Goal: Information Seeking & Learning: Understand process/instructions

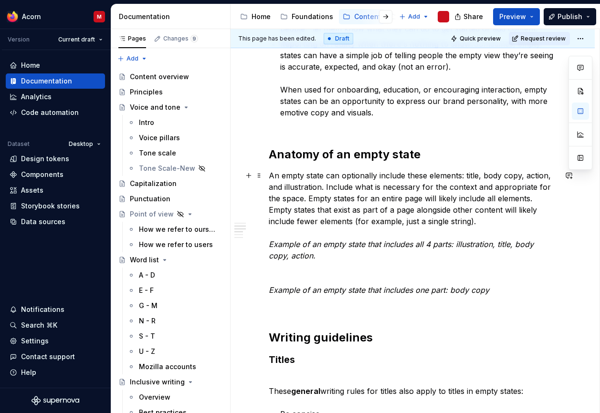
click at [443, 143] on div "What are empty states? Empty states are moments when there is no information to…" at bounding box center [413, 328] width 288 height 1092
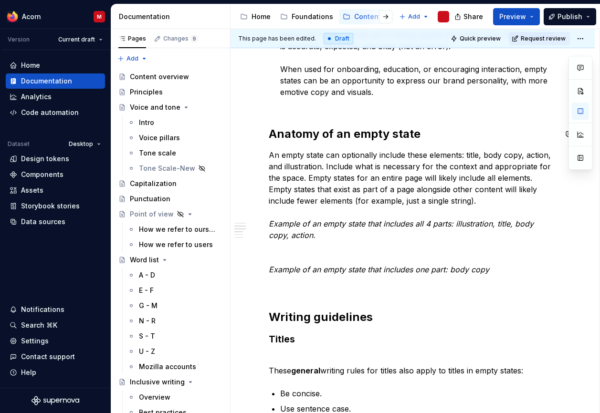
scroll to position [432, 0]
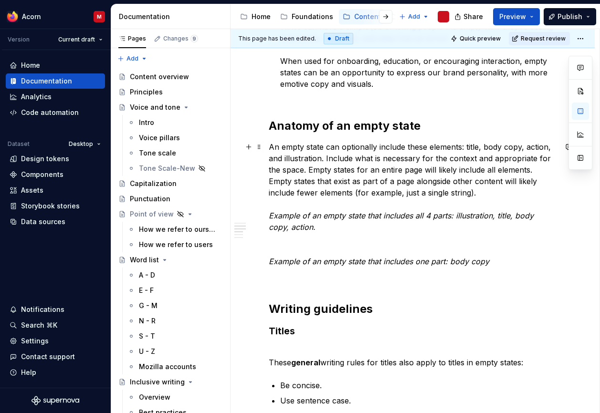
click at [462, 199] on p "An empty state can optionally include these elements: title, body copy, action,…" at bounding box center [413, 204] width 288 height 126
click at [251, 147] on button "button" at bounding box center [248, 146] width 13 height 13
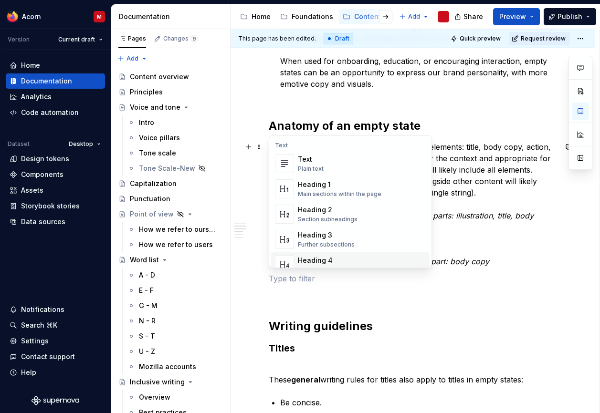
click at [364, 313] on div "What are empty states? Empty states are moments when there is no information to…" at bounding box center [413, 308] width 288 height 1109
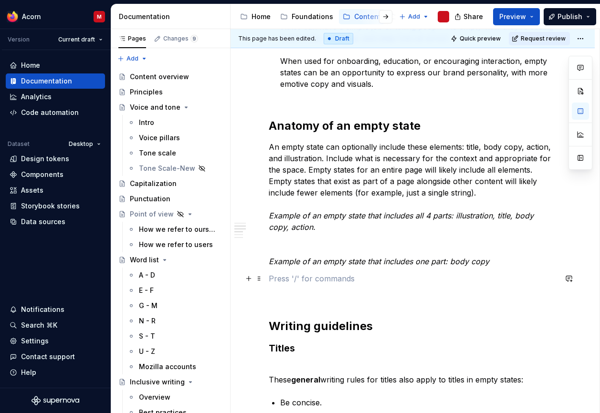
click at [316, 284] on p at bounding box center [413, 278] width 288 height 11
click at [333, 277] on p at bounding box center [413, 278] width 288 height 11
click at [260, 280] on span at bounding box center [259, 278] width 8 height 13
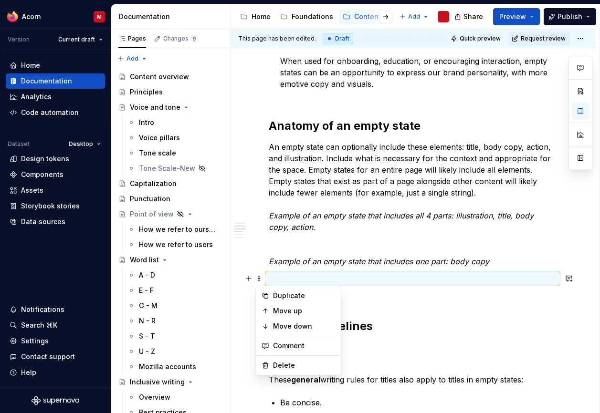
click at [359, 280] on p at bounding box center [413, 278] width 288 height 11
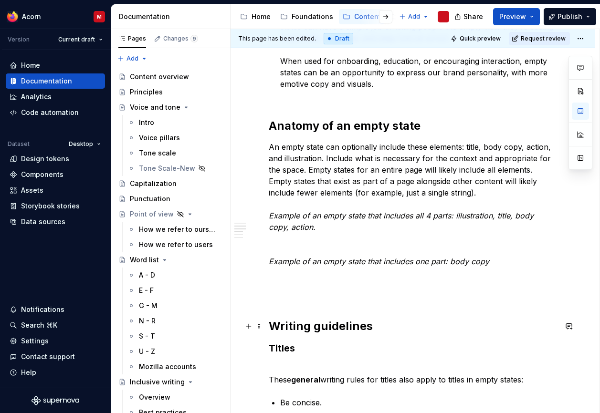
click at [456, 319] on h2 "Writing guidelines" at bounding box center [413, 326] width 288 height 15
click at [304, 286] on div "What are empty states? Empty states are moments when there is no information to…" at bounding box center [413, 308] width 288 height 1109
click at [284, 281] on p at bounding box center [413, 278] width 288 height 11
click at [247, 280] on button "button" at bounding box center [248, 278] width 13 height 13
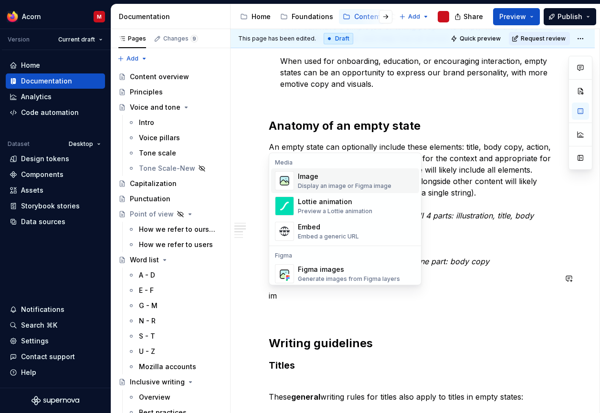
click at [329, 184] on div "Display an image or Figma image" at bounding box center [345, 186] width 94 height 8
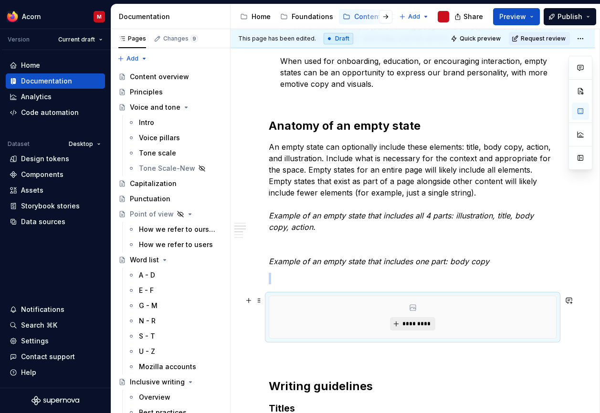
click at [420, 321] on span "*********" at bounding box center [416, 324] width 29 height 8
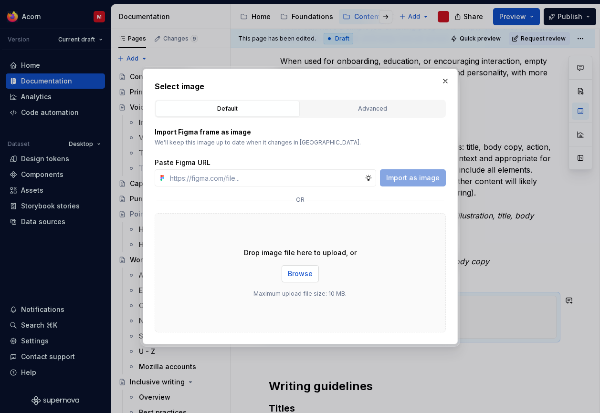
click at [294, 275] on span "Browse" at bounding box center [300, 274] width 25 height 10
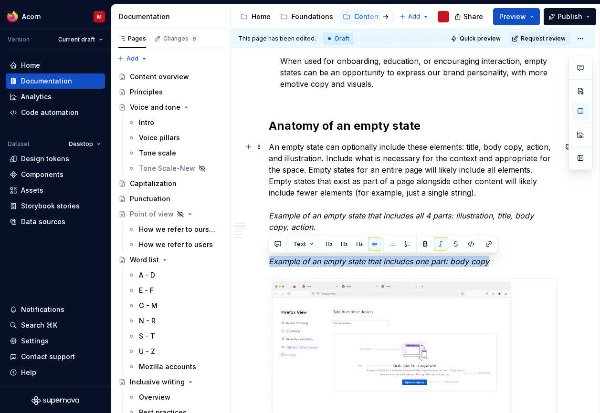
drag, startPoint x: 269, startPoint y: 263, endPoint x: 539, endPoint y: 259, distance: 270.6
click at [539, 259] on p "An empty state can optionally include these elements: title, body copy, action,…" at bounding box center [413, 204] width 288 height 126
copy em "Example of an empty state that includes one part: body copy"
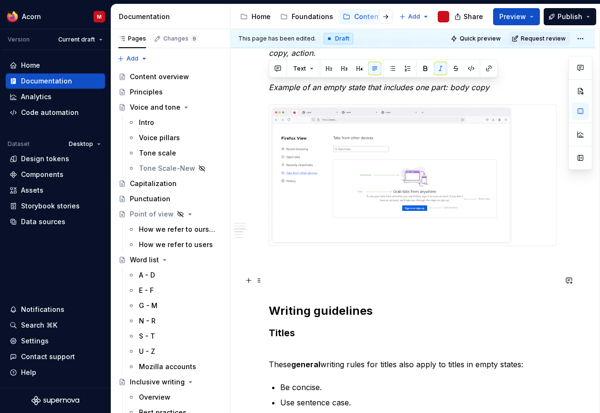
click at [362, 280] on p at bounding box center [413, 280] width 288 height 11
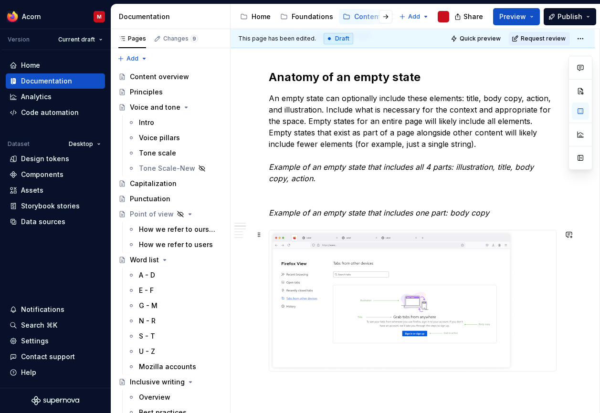
scroll to position [477, 0]
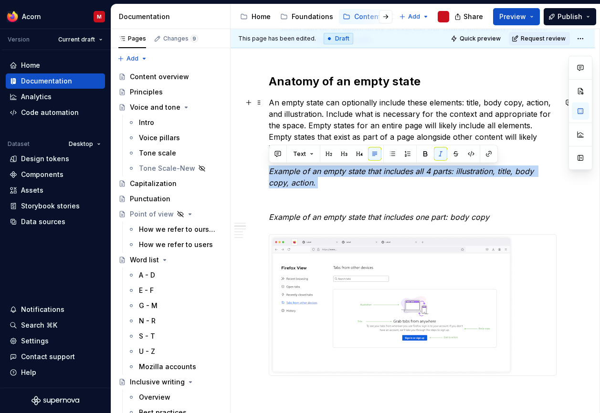
drag, startPoint x: 306, startPoint y: 189, endPoint x: 253, endPoint y: 167, distance: 57.2
click at [271, 182] on em "Example of an empty state that includes all 4 parts: illustration, title, body …" at bounding box center [402, 177] width 267 height 21
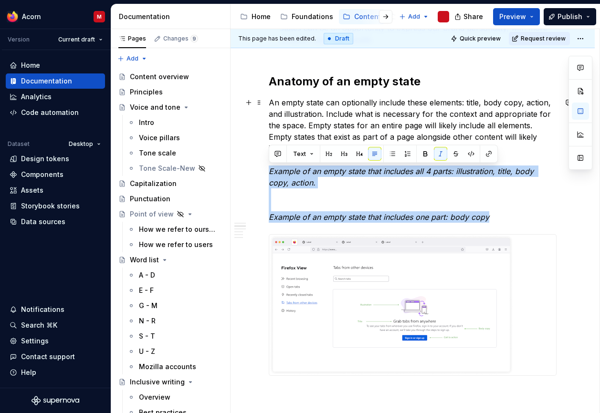
drag, startPoint x: 270, startPoint y: 172, endPoint x: 501, endPoint y: 214, distance: 234.8
click at [501, 214] on p "An empty state can optionally include these elements: title, body copy, action,…" at bounding box center [413, 160] width 288 height 126
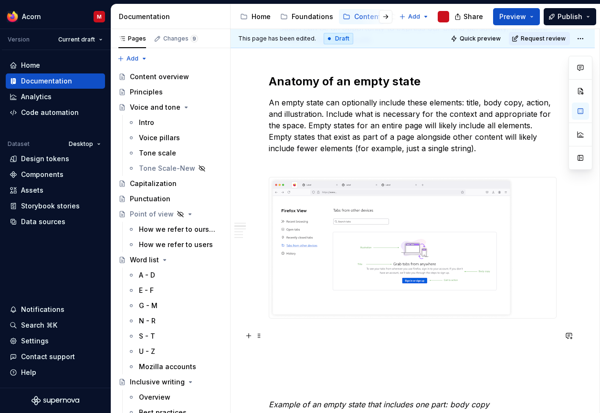
scroll to position [477, 0]
click at [385, 330] on div "What are empty states? Empty states are moments when there is no information to…" at bounding box center [413, 340] width 288 height 1262
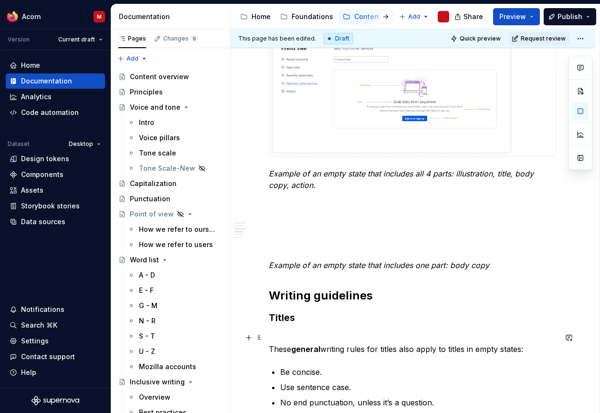
scroll to position [642, 0]
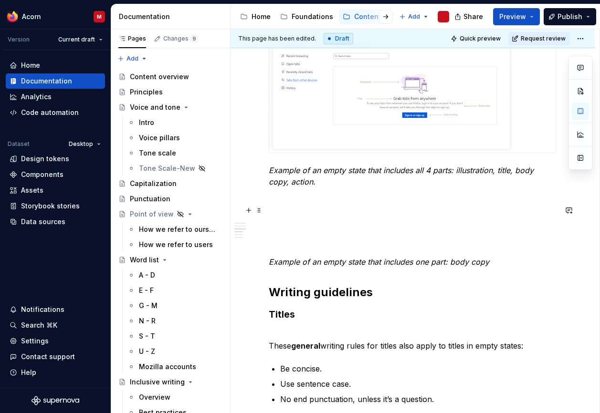
click at [383, 209] on p at bounding box center [413, 210] width 288 height 11
type textarea "*"
